Goal: Task Accomplishment & Management: Manage account settings

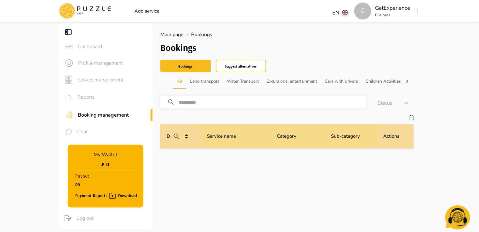
click at [104, 80] on span "Service management" at bounding box center [112, 80] width 70 height 8
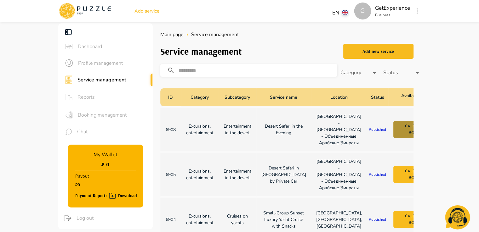
click at [393, 138] on button "Calendar of bookings" at bounding box center [418, 129] width 50 height 17
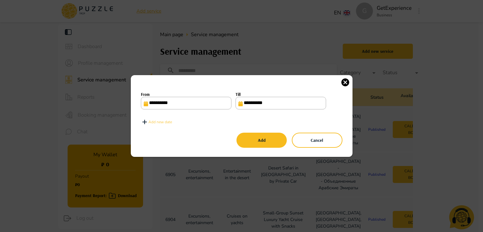
click at [256, 105] on input "**********" at bounding box center [281, 103] width 91 height 13
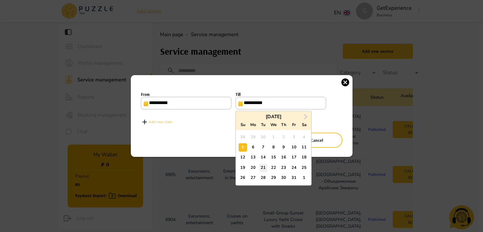
click at [265, 165] on div "21" at bounding box center [263, 168] width 8 height 8
type input "**********"
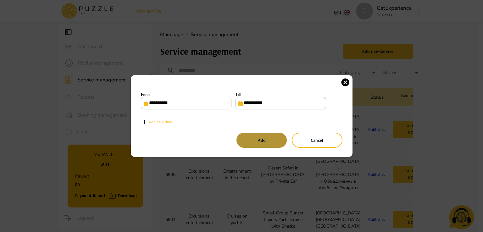
click at [272, 140] on button "Add" at bounding box center [262, 140] width 50 height 15
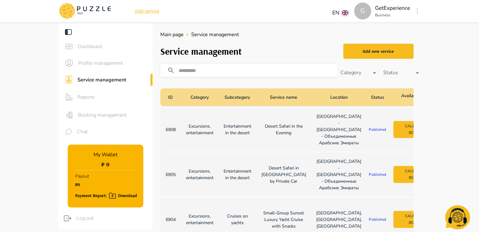
click at [255, 141] on td "Entertainment in the desert" at bounding box center [237, 129] width 38 height 43
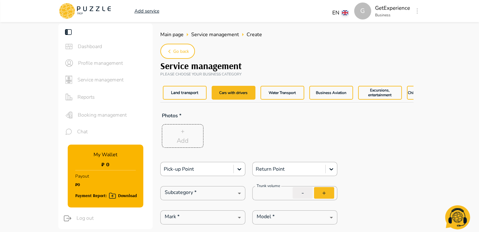
type textarea "*"
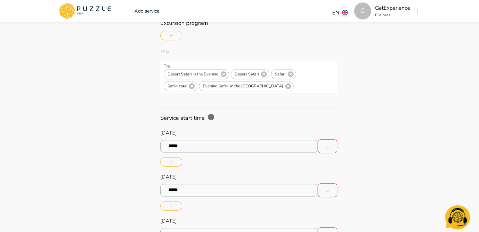
scroll to position [327, 0]
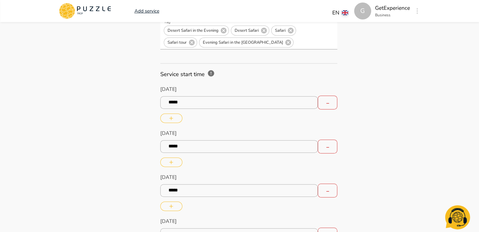
type textarea "*"
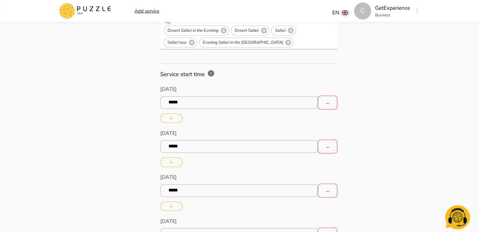
type textarea "*"
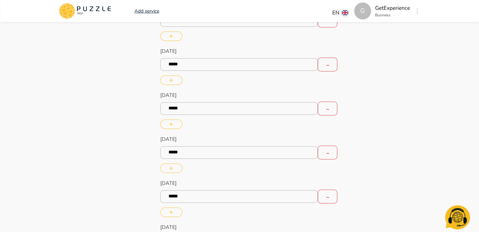
scroll to position [0, 14]
type textarea "*"
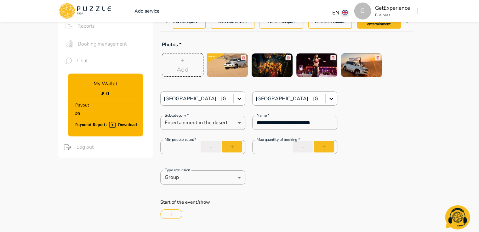
scroll to position [0, 0]
